Goal: Information Seeking & Learning: Check status

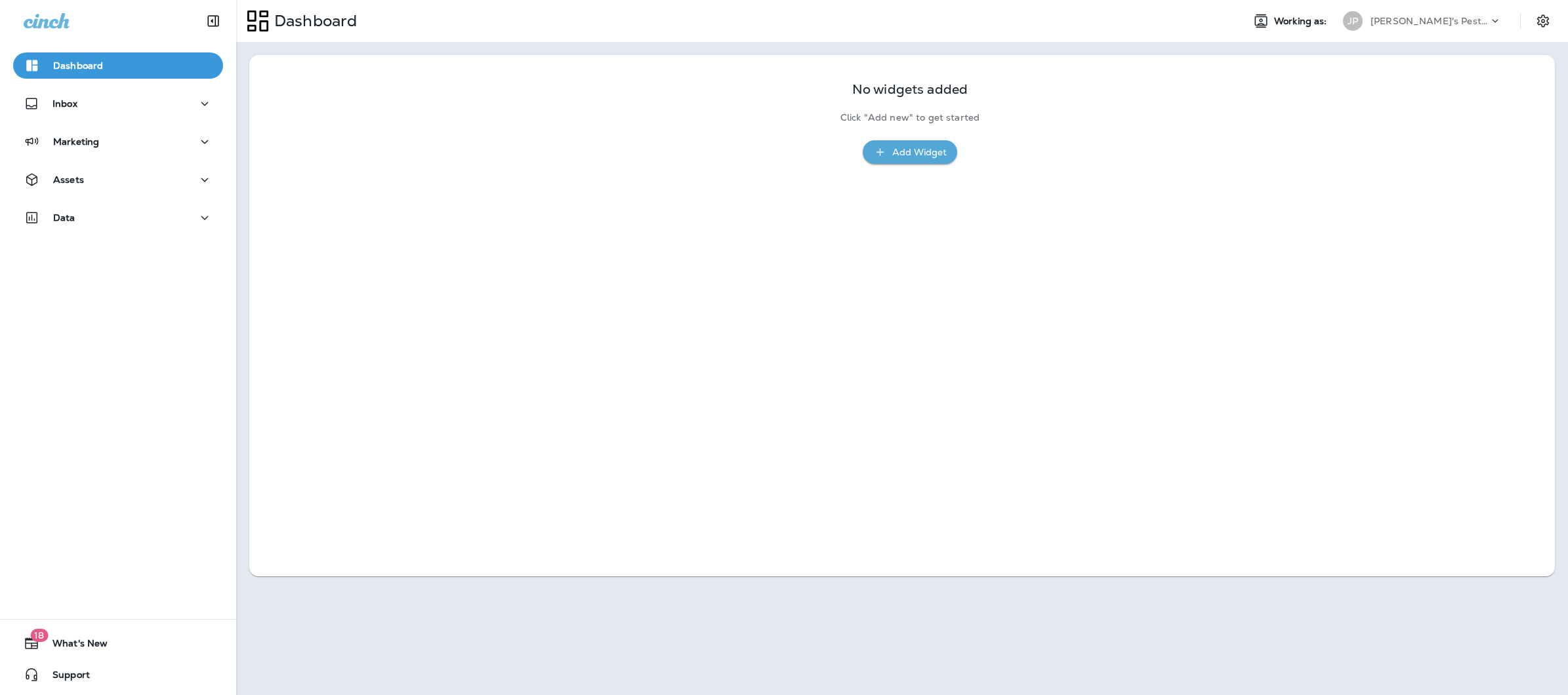
click at [1433, 20] on p "[PERSON_NAME]'s Pest Control - [GEOGRAPHIC_DATA]" at bounding box center [1429, 21] width 118 height 10
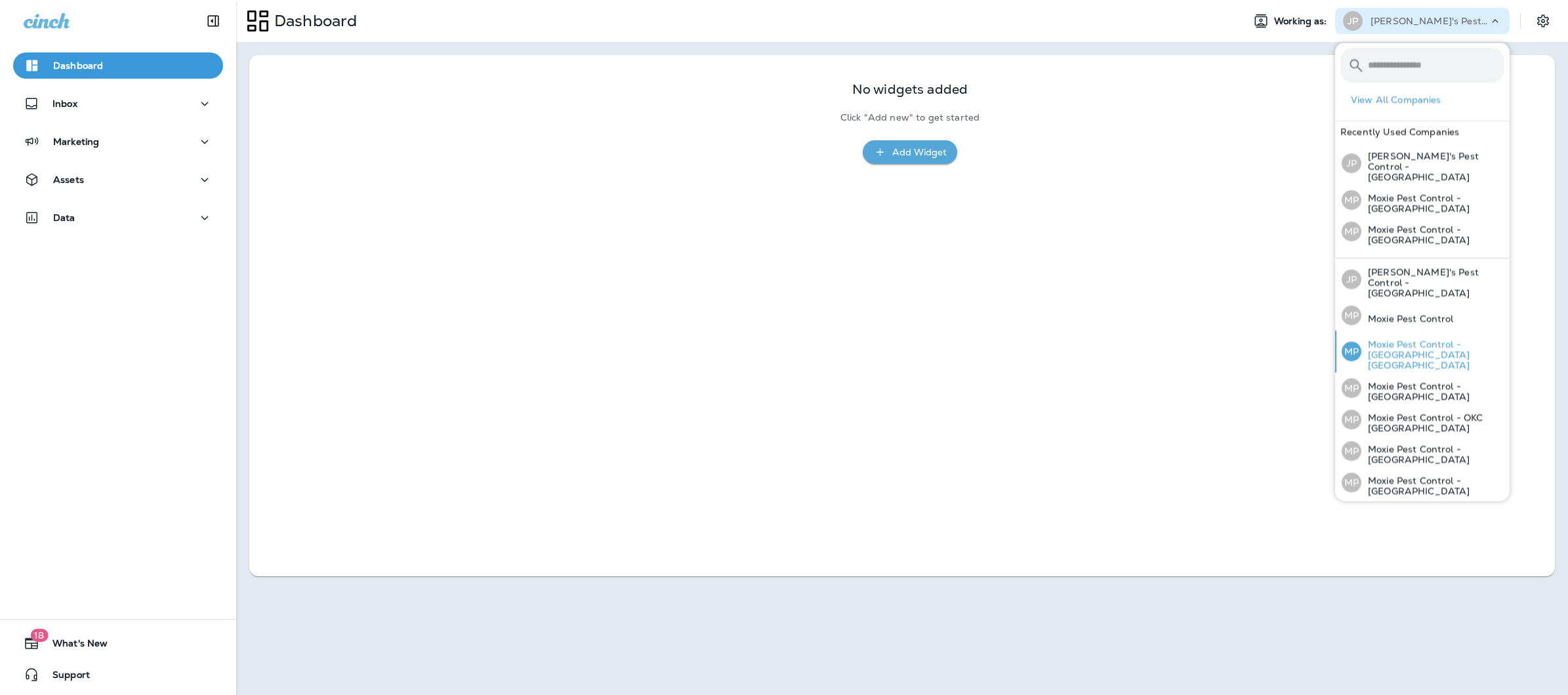
click at [1393, 339] on p "Moxie Pest Control - [GEOGRAPHIC_DATA] [GEOGRAPHIC_DATA]" at bounding box center [1433, 355] width 143 height 32
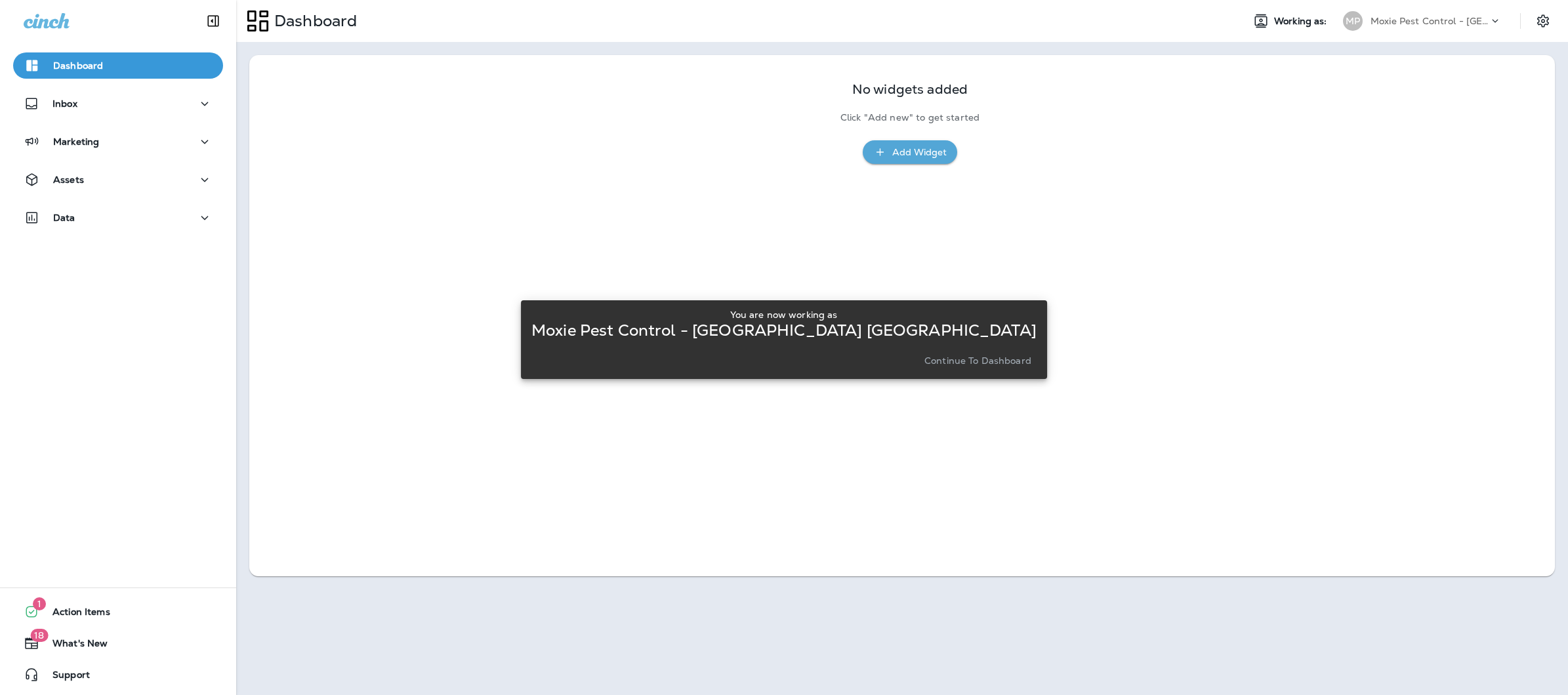
click at [924, 359] on p "Continue to Dashboard" at bounding box center [977, 360] width 107 height 10
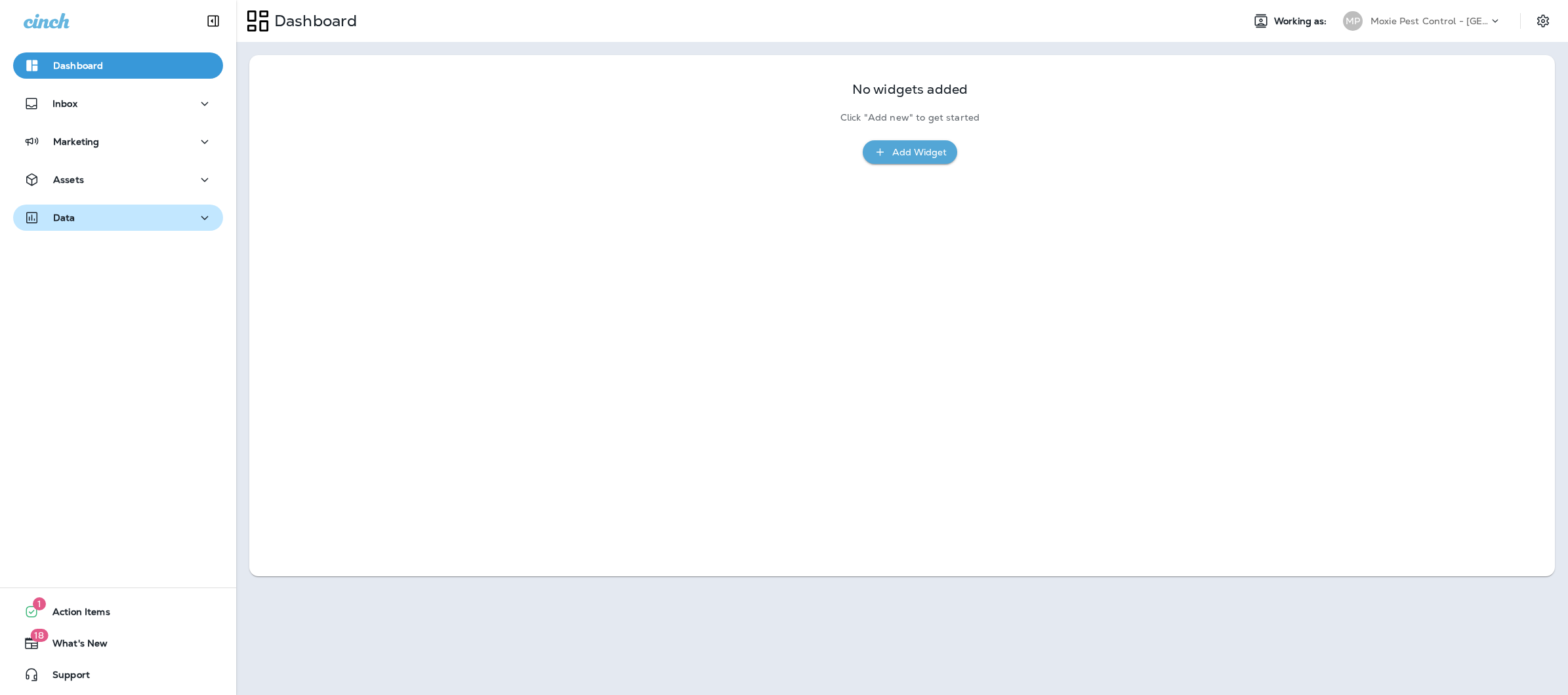
click at [60, 210] on div "Data" at bounding box center [49, 218] width 52 height 16
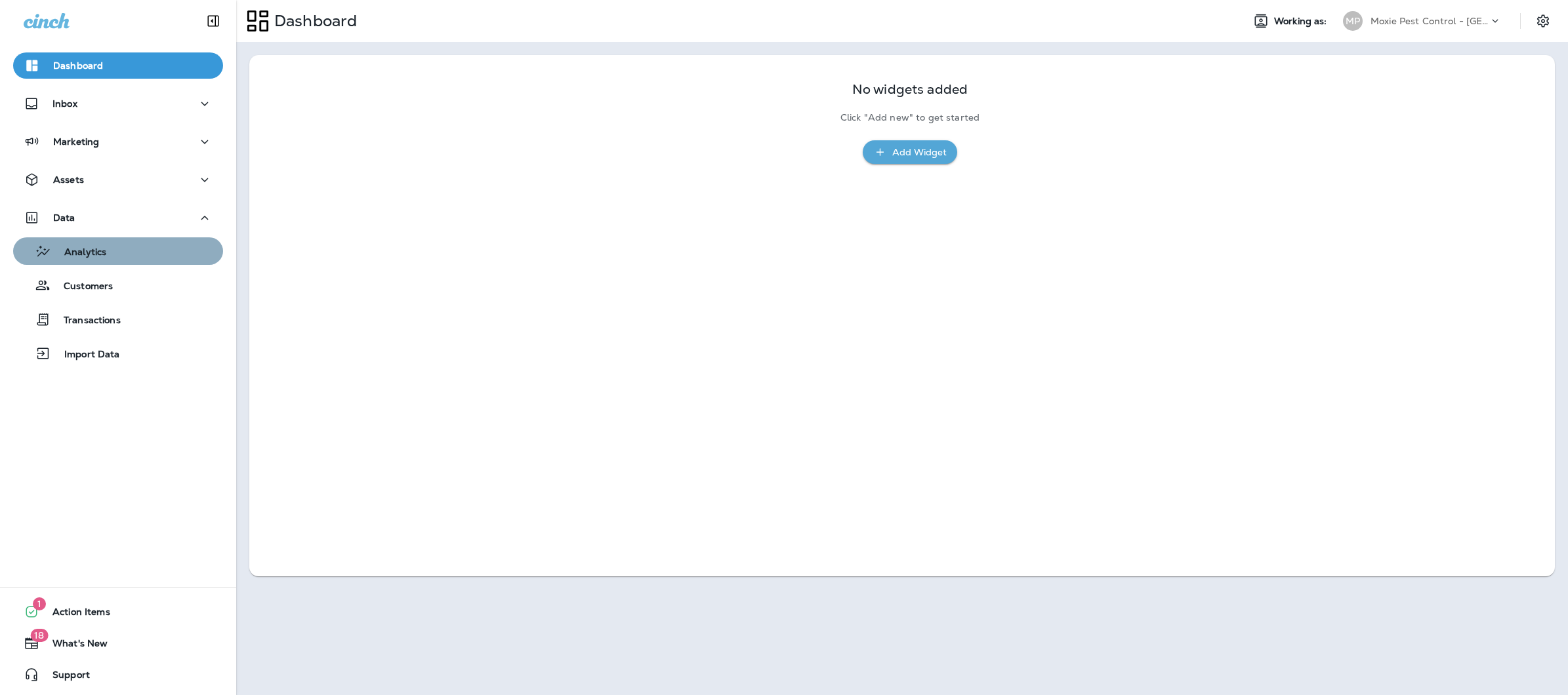
click at [87, 255] on p "Analytics" at bounding box center [78, 252] width 55 height 13
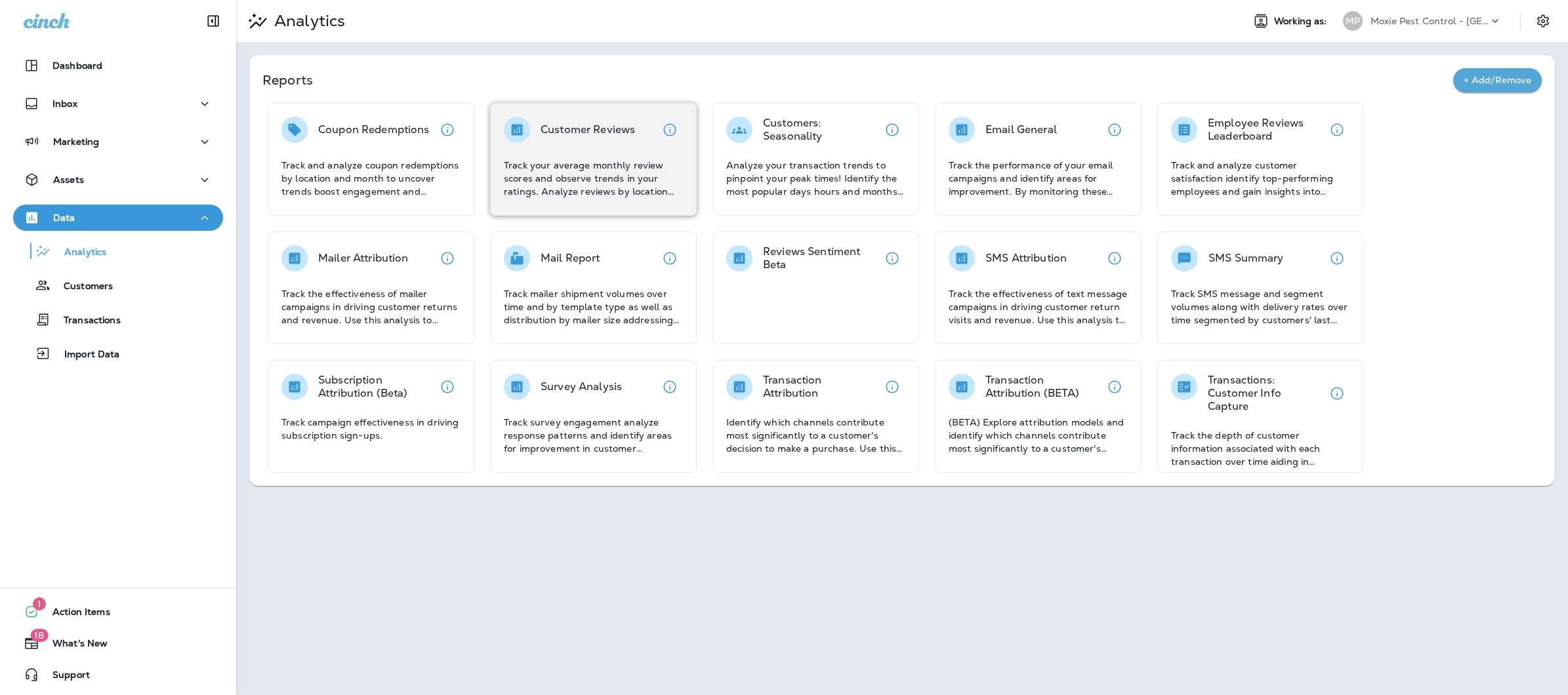
click at [573, 144] on div "Customer Reviews Track your average monthly review scores and observe trends in…" at bounding box center [593, 157] width 179 height 81
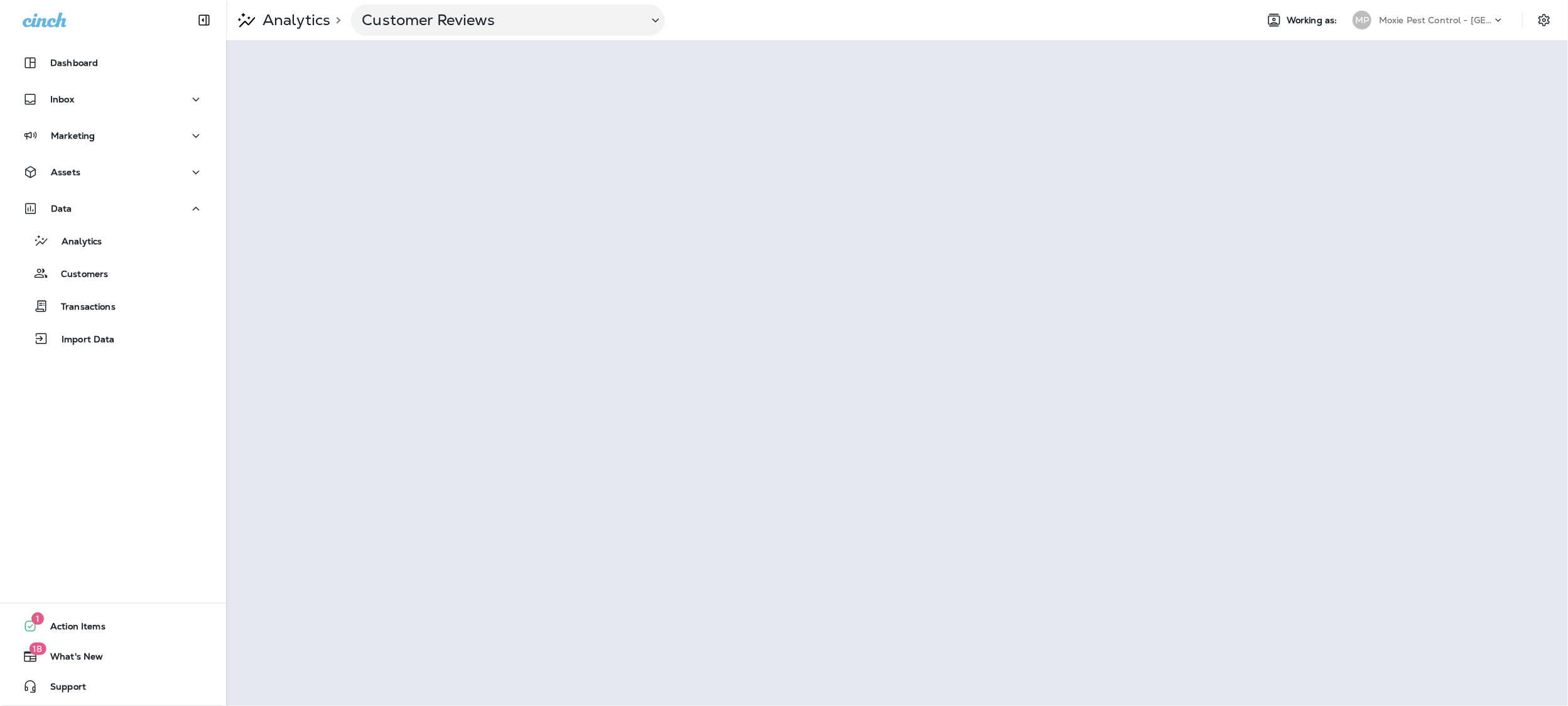
click at [1401, 12] on div "Moxie Pest Control - [GEOGRAPHIC_DATA] [GEOGRAPHIC_DATA]" at bounding box center [1435, 20] width 113 height 19
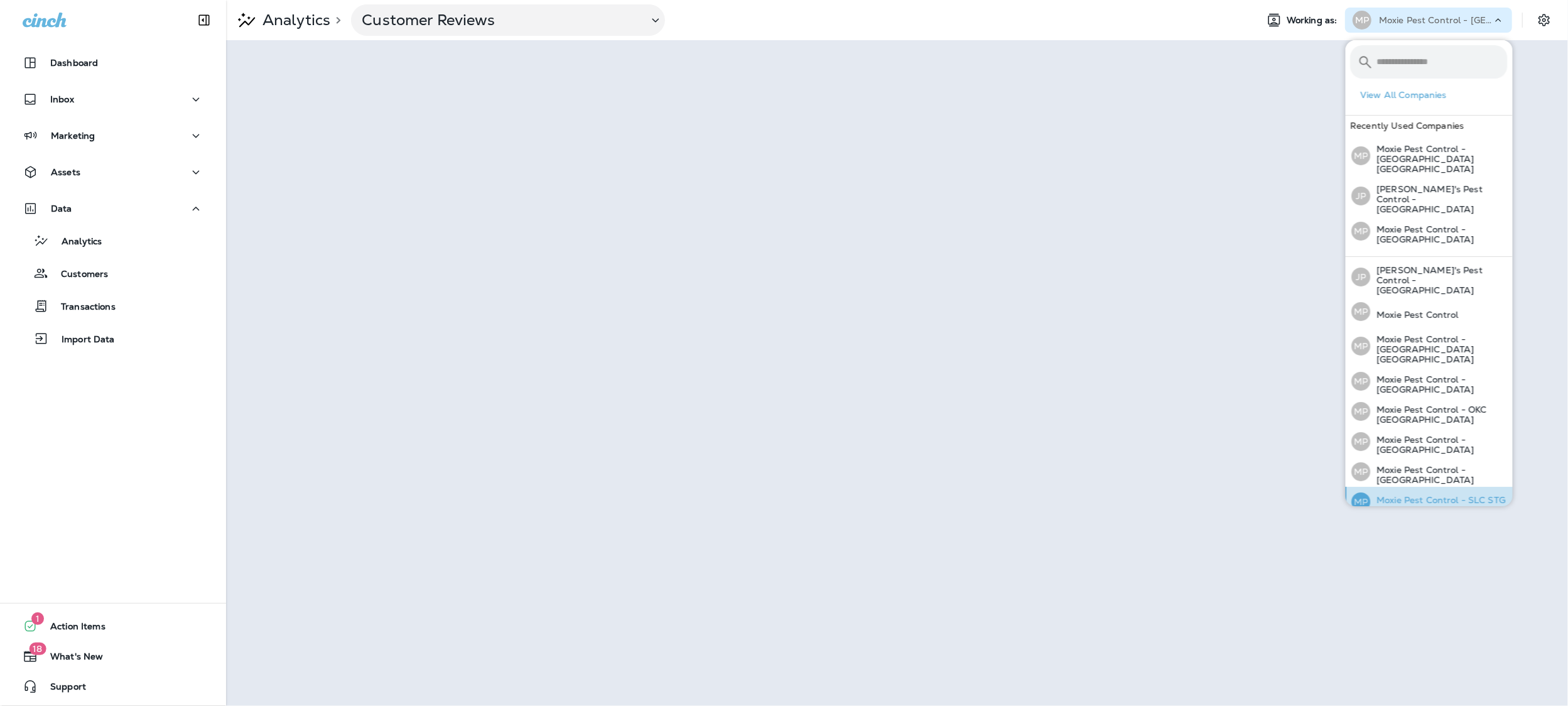
click at [1406, 486] on div "MP Moxie Pest Control - SLC STG PHL" at bounding box center [1430, 501] width 166 height 30
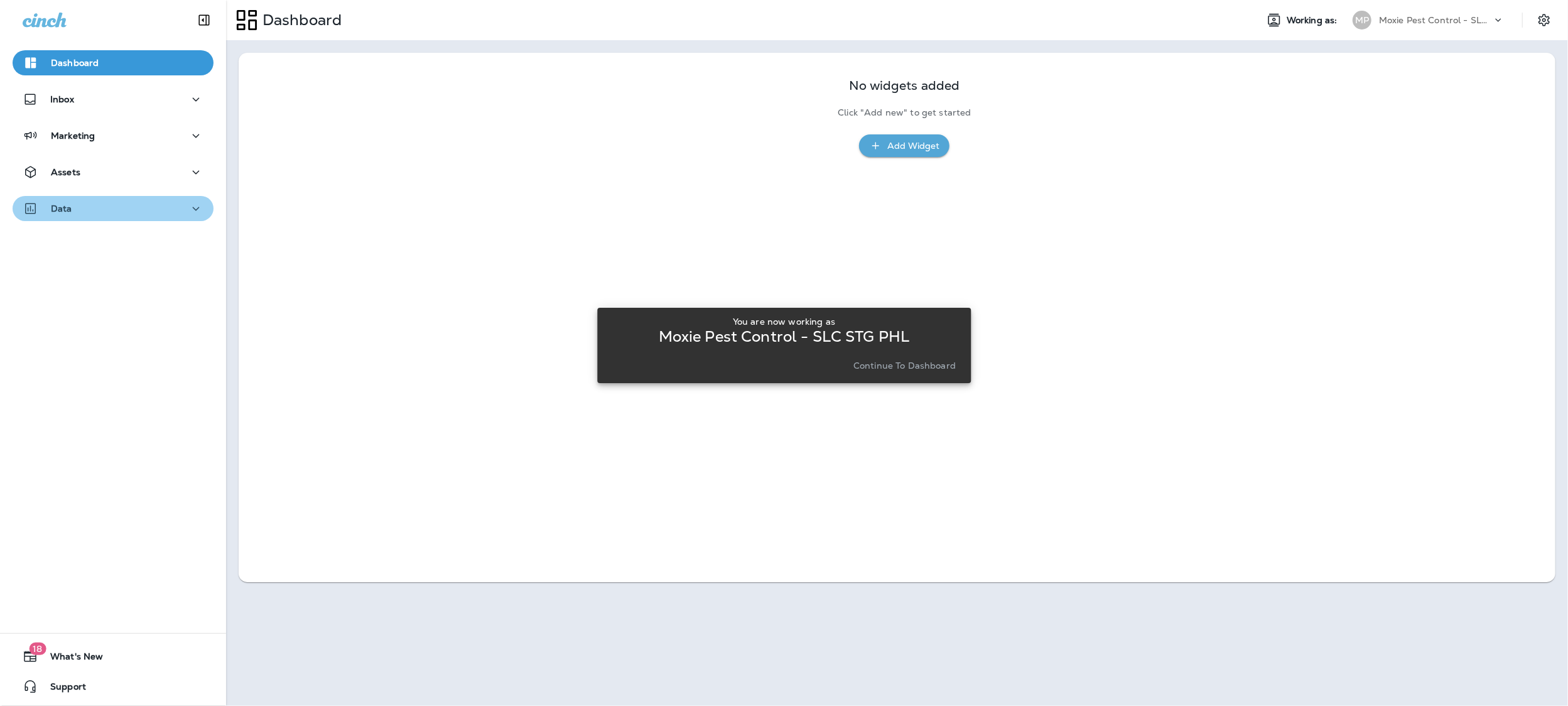
click at [67, 203] on p "Data" at bounding box center [61, 208] width 21 height 10
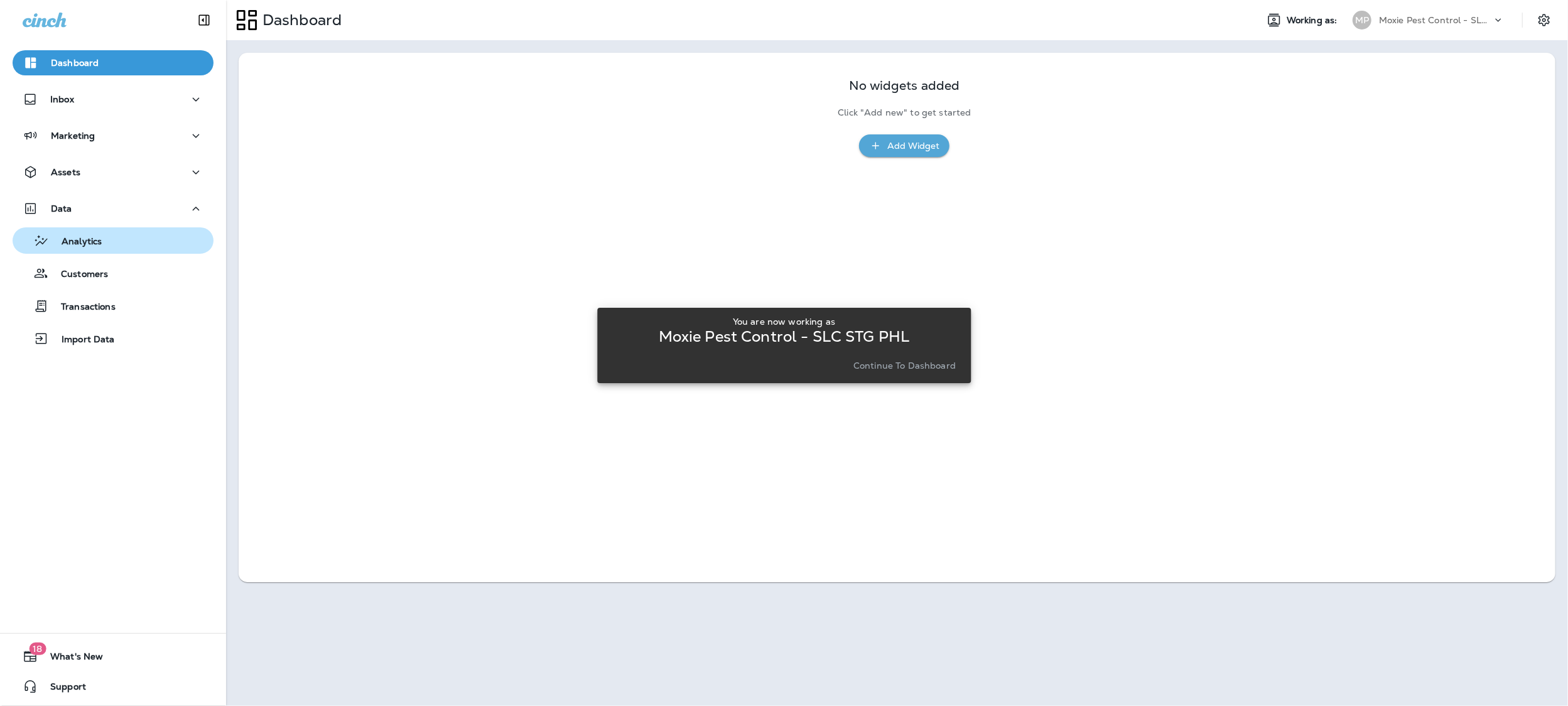
click at [83, 245] on p "Analytics" at bounding box center [75, 241] width 53 height 12
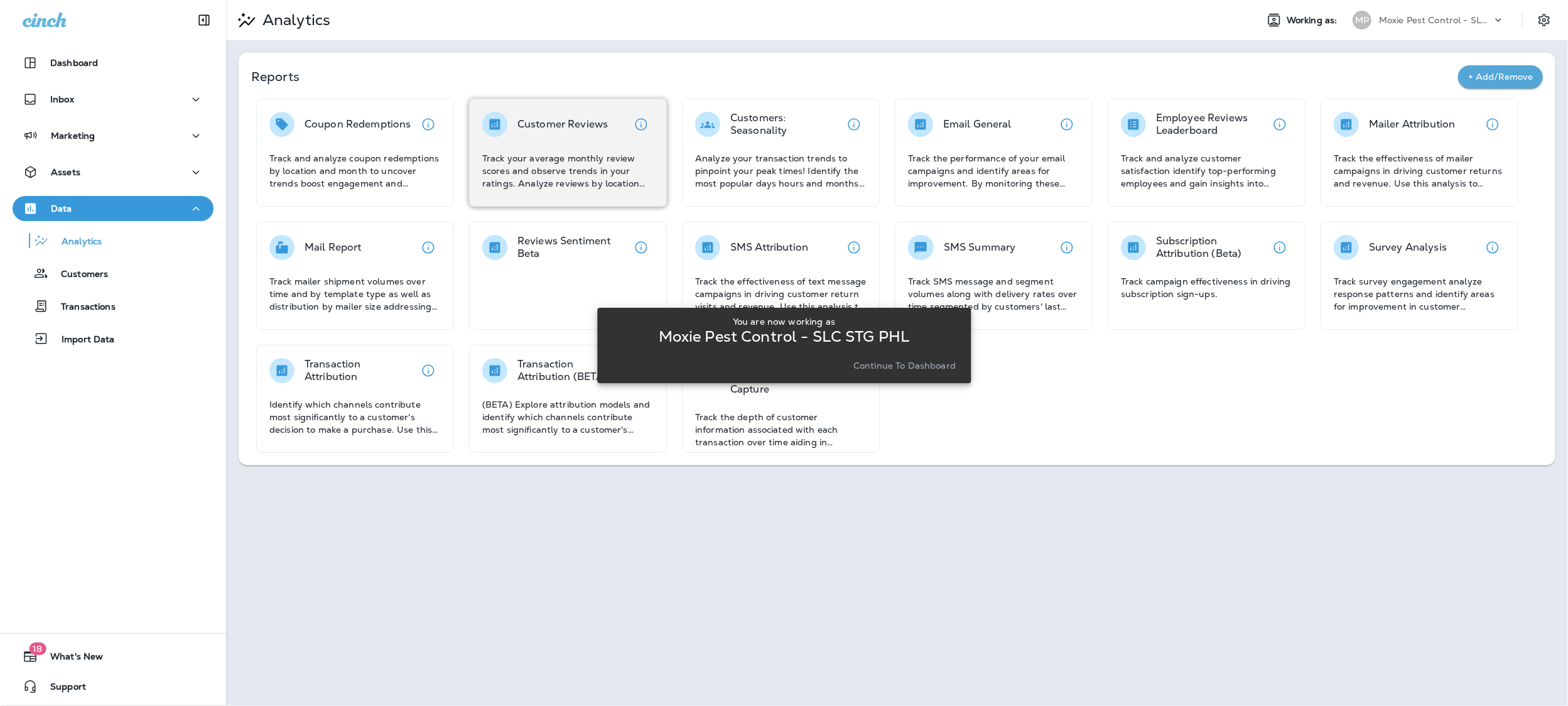
click at [508, 162] on p "Track your average monthly review scores and observe trends in your ratings. An…" at bounding box center [568, 170] width 172 height 37
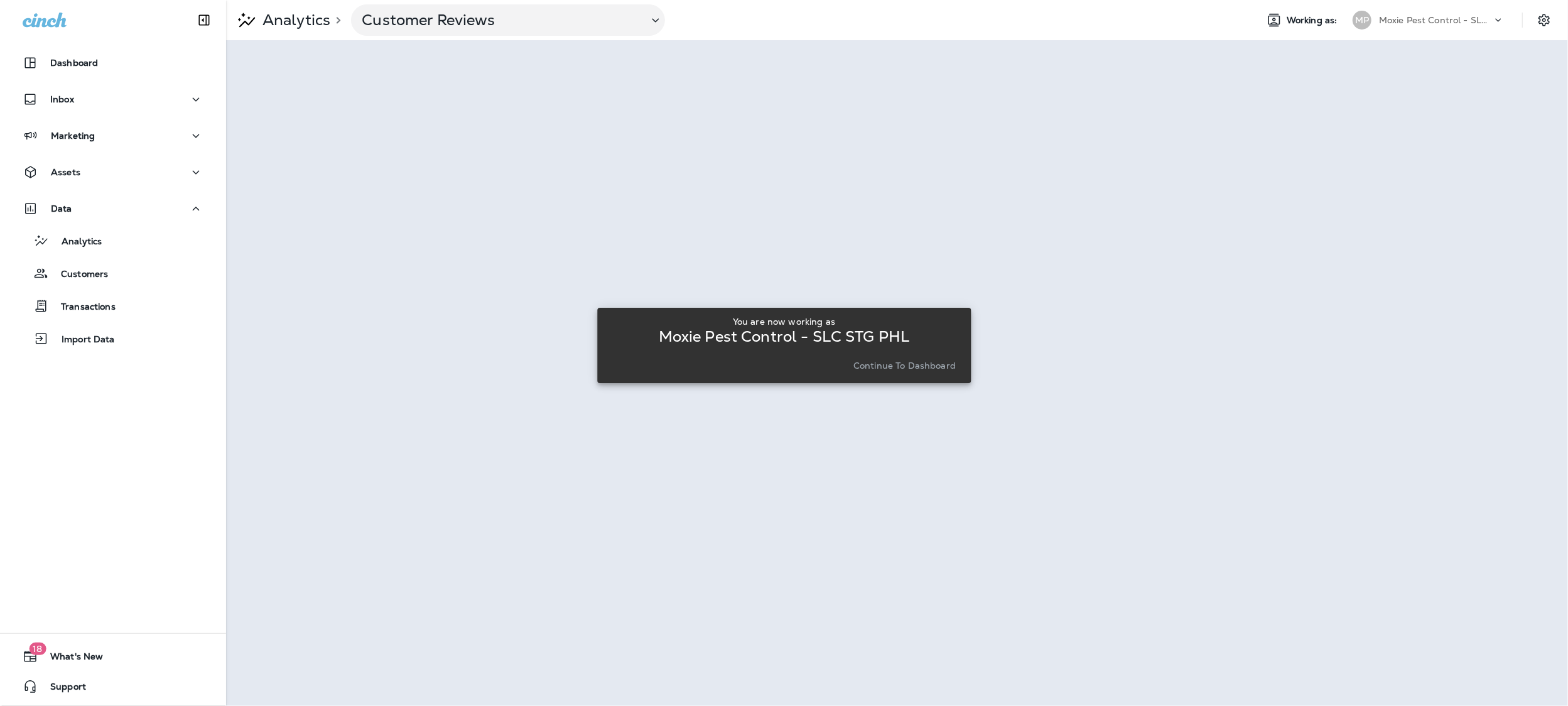
click at [943, 370] on p "Continue to Dashboard" at bounding box center [904, 366] width 102 height 10
